Goal: Navigation & Orientation: Find specific page/section

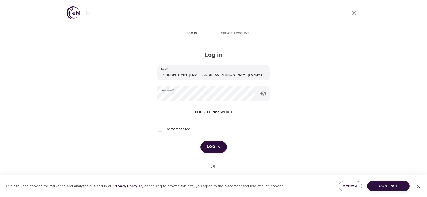
scroll to position [20, 0]
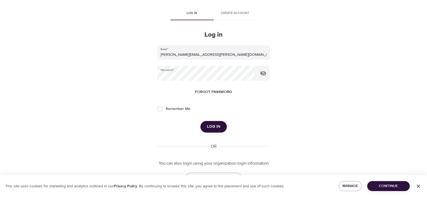
click at [201, 122] on div "Log in" at bounding box center [213, 126] width 112 height 11
click at [211, 125] on span "Log in" at bounding box center [213, 126] width 13 height 7
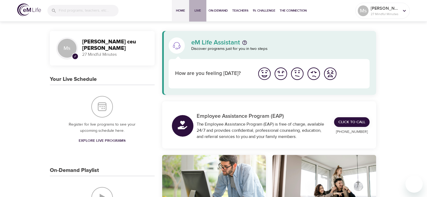
click at [193, 11] on span "Live" at bounding box center [197, 11] width 13 height 6
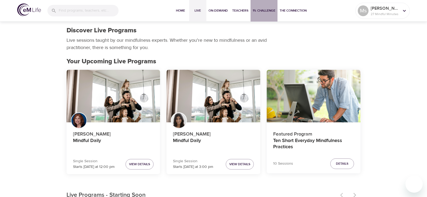
click at [260, 10] on span "1% Challenge" at bounding box center [264, 11] width 23 height 6
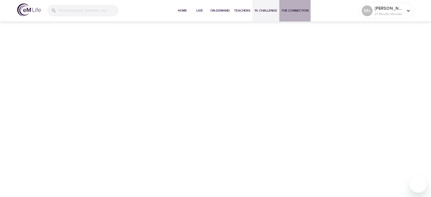
click at [294, 12] on span "The Connection" at bounding box center [294, 11] width 27 height 6
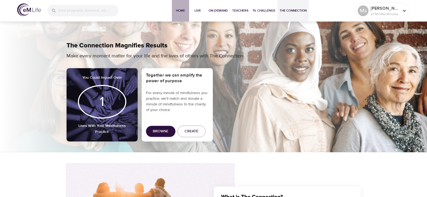
click at [181, 11] on span "Home" at bounding box center [180, 11] width 13 height 6
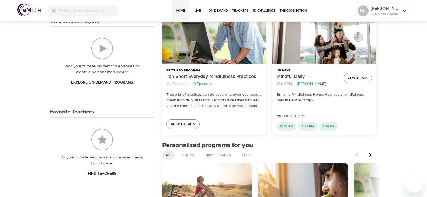
scroll to position [144, 0]
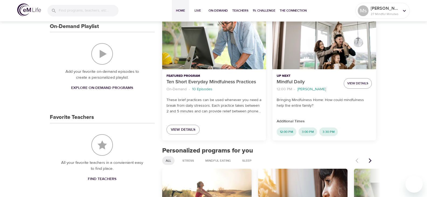
click at [110, 55] on img "On-Demand Playlist" at bounding box center [102, 54] width 22 height 22
click at [101, 54] on img "On-Demand Playlist" at bounding box center [102, 54] width 22 height 22
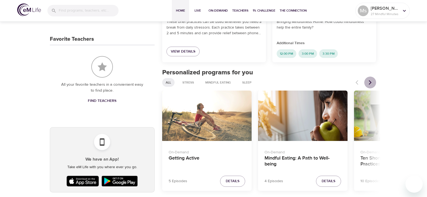
click at [369, 85] on icon "Next items" at bounding box center [369, 82] width 5 height 5
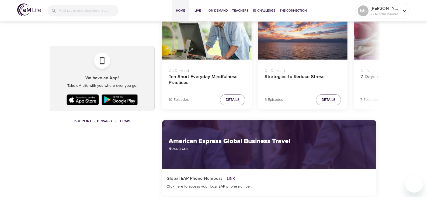
scroll to position [304, 0]
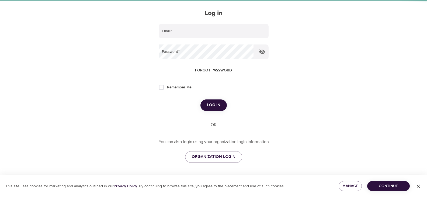
type input "[PERSON_NAME][EMAIL_ADDRESS][PERSON_NAME][DOMAIN_NAME]"
